Goal: Information Seeking & Learning: Understand process/instructions

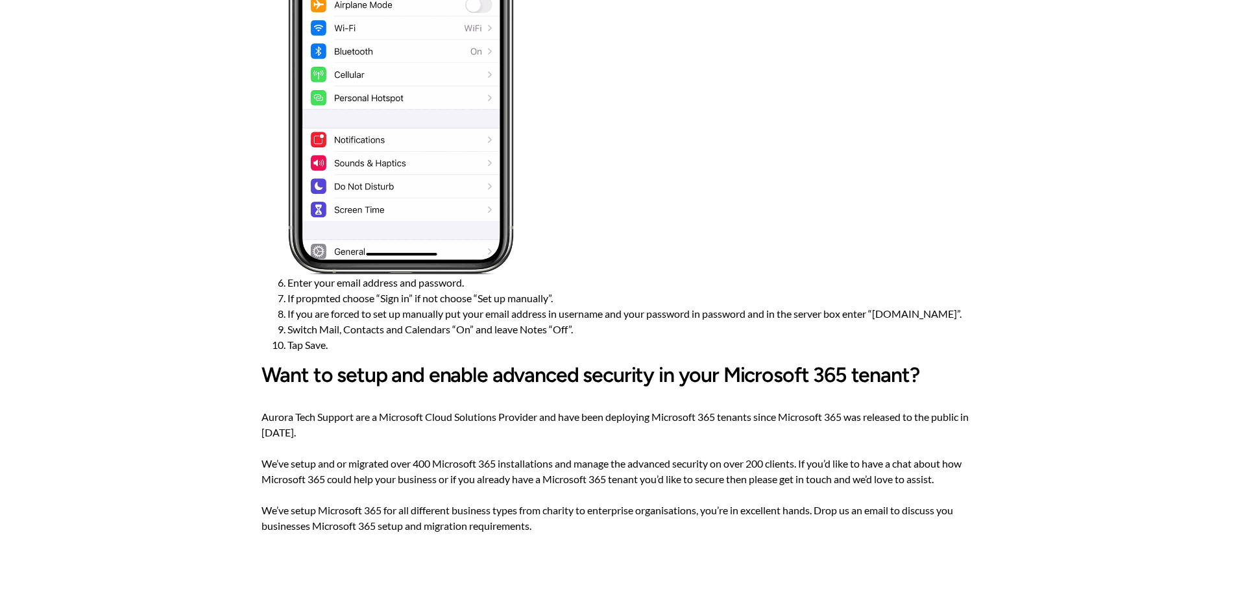
scroll to position [584, 0]
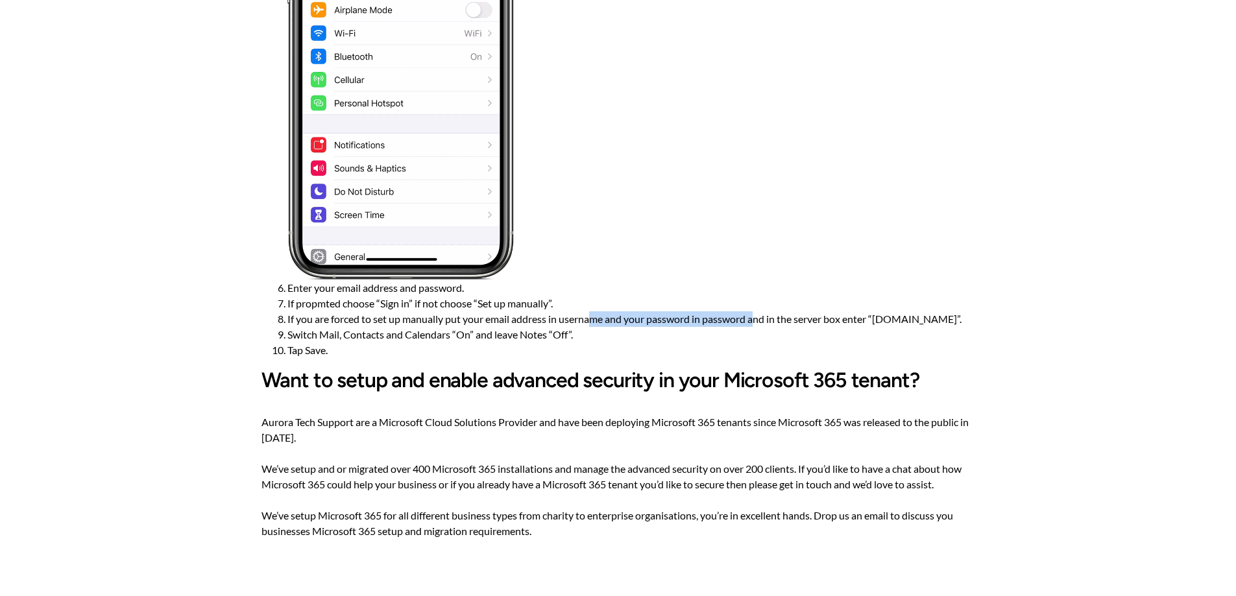
drag, startPoint x: 592, startPoint y: 283, endPoint x: 758, endPoint y: 279, distance: 166.8
click at [758, 311] on li "If you are forced to set up manually put your email address in username and you…" at bounding box center [631, 319] width 688 height 16
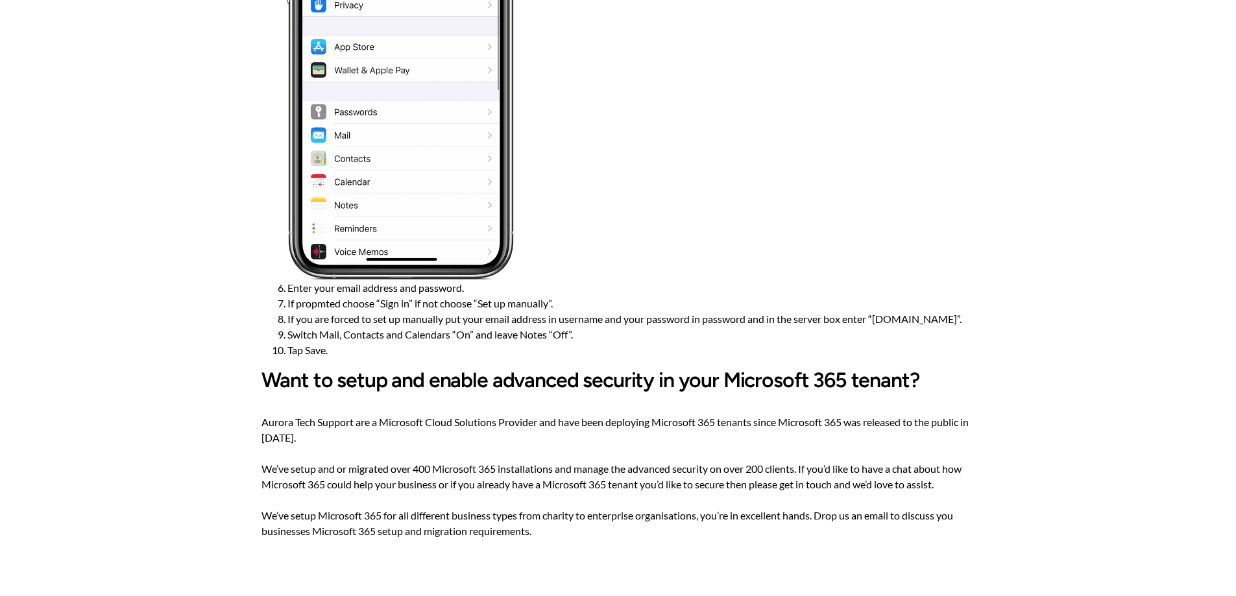
click at [486, 311] on li "If you are forced to set up manually put your email address in username and you…" at bounding box center [631, 319] width 688 height 16
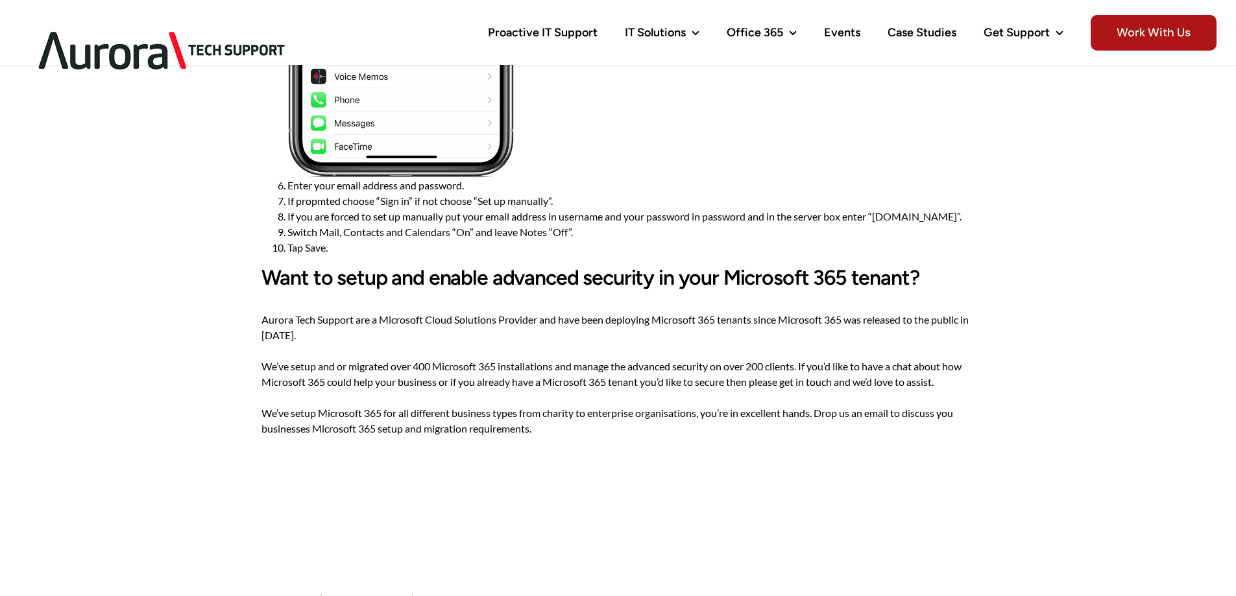
scroll to position [649, 0]
drag, startPoint x: 383, startPoint y: 218, endPoint x: 518, endPoint y: 212, distance: 134.4
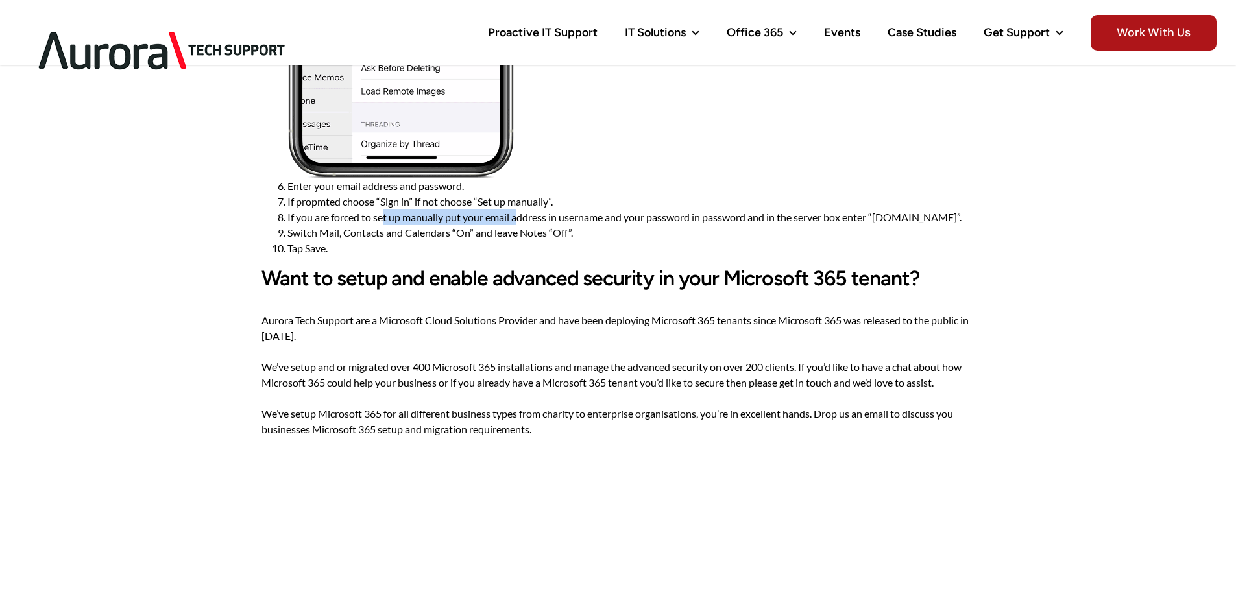
click at [518, 212] on li "If you are forced to set up manually put your email address in username and you…" at bounding box center [631, 218] width 688 height 16
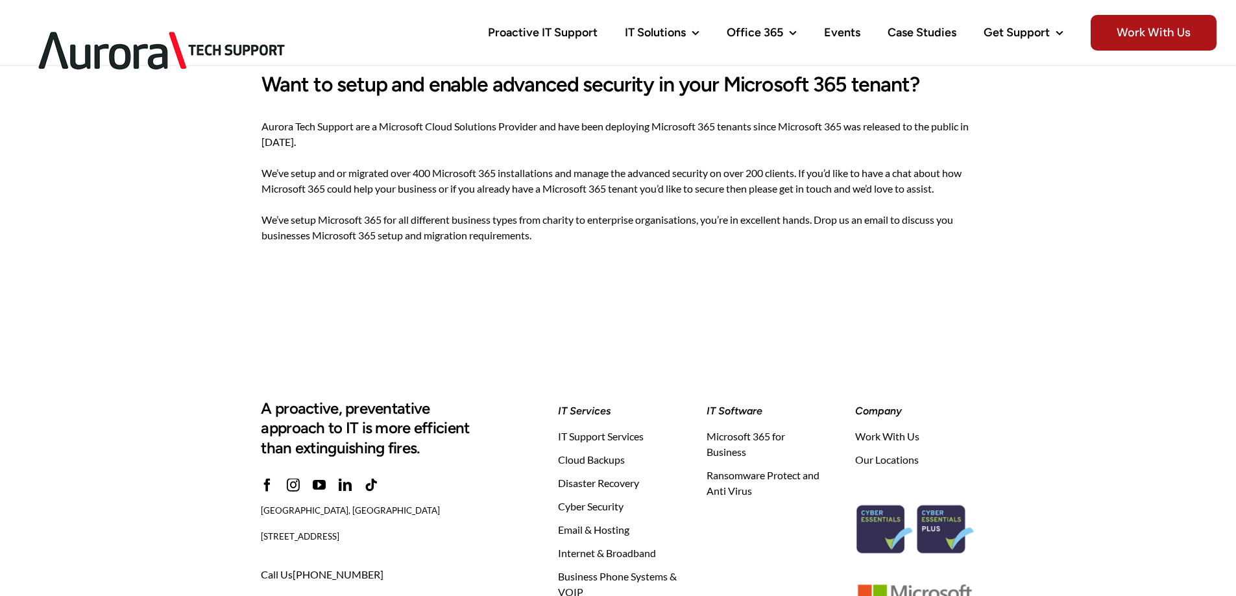
scroll to position [843, 0]
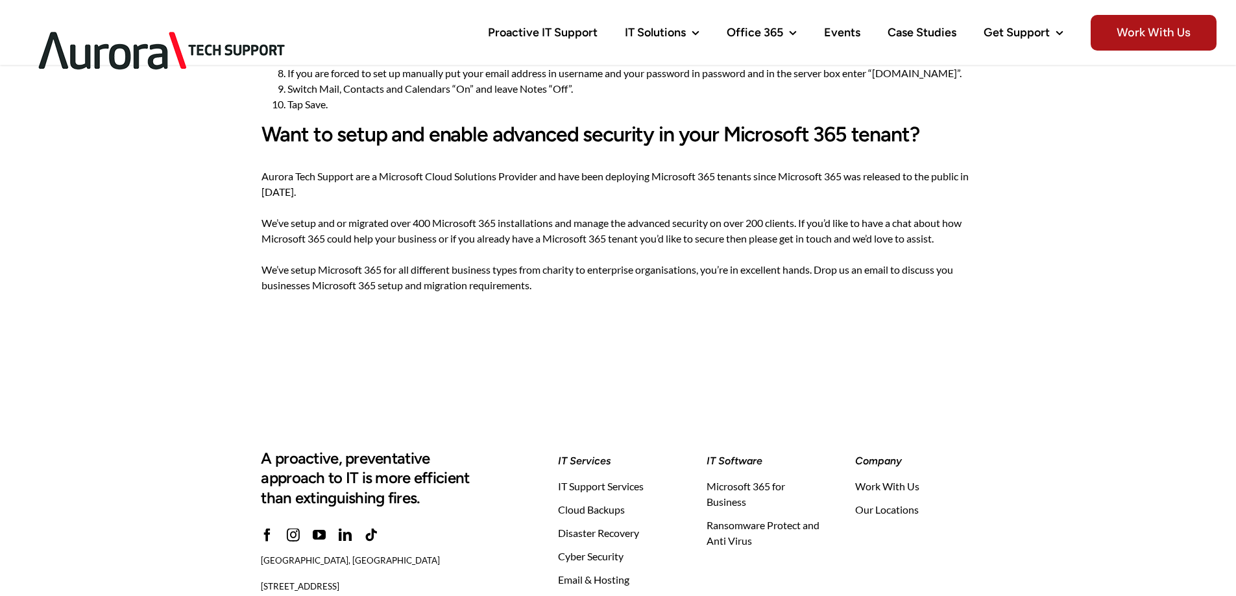
scroll to position [774, 0]
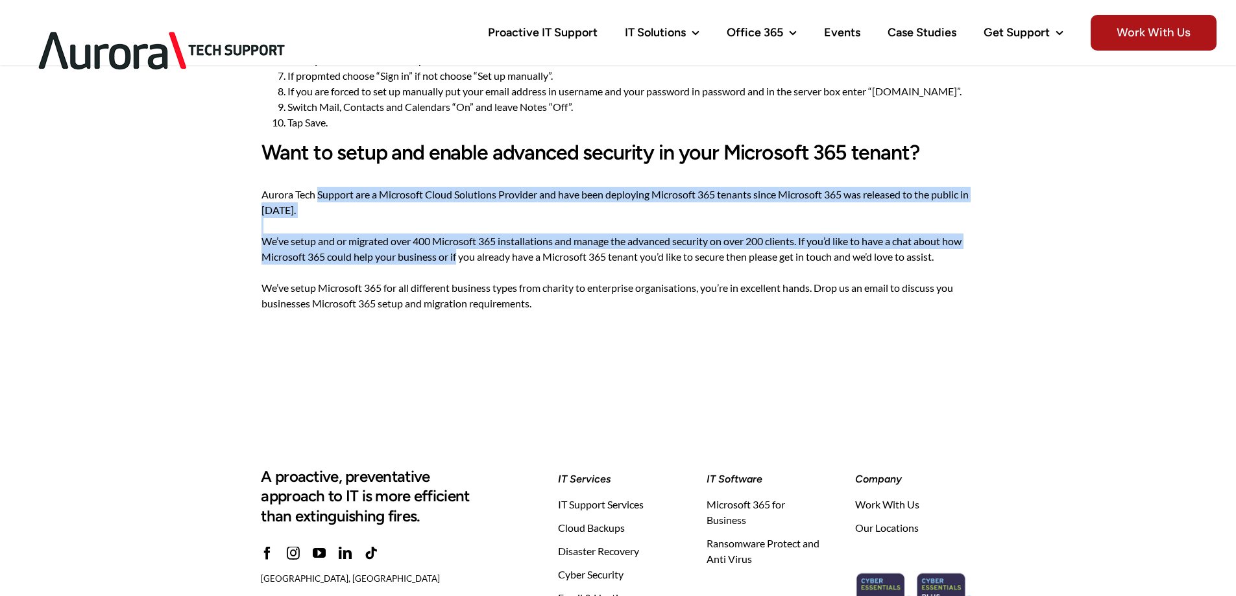
drag, startPoint x: 320, startPoint y: 210, endPoint x: 457, endPoint y: 273, distance: 151.2
click at [457, 273] on p "Aurora Tech Support are a Microsoft Cloud Solutions Provider and have been depl…" at bounding box center [617, 249] width 713 height 125
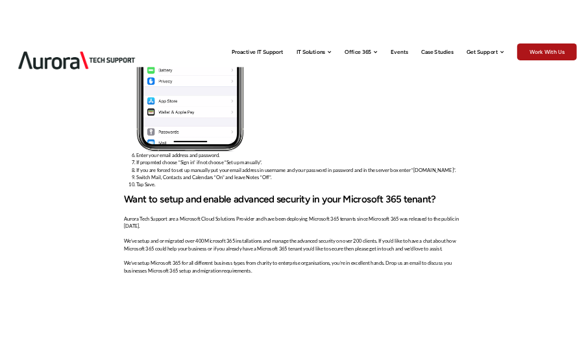
scroll to position [649, 0]
